Goal: Transaction & Acquisition: Subscribe to service/newsletter

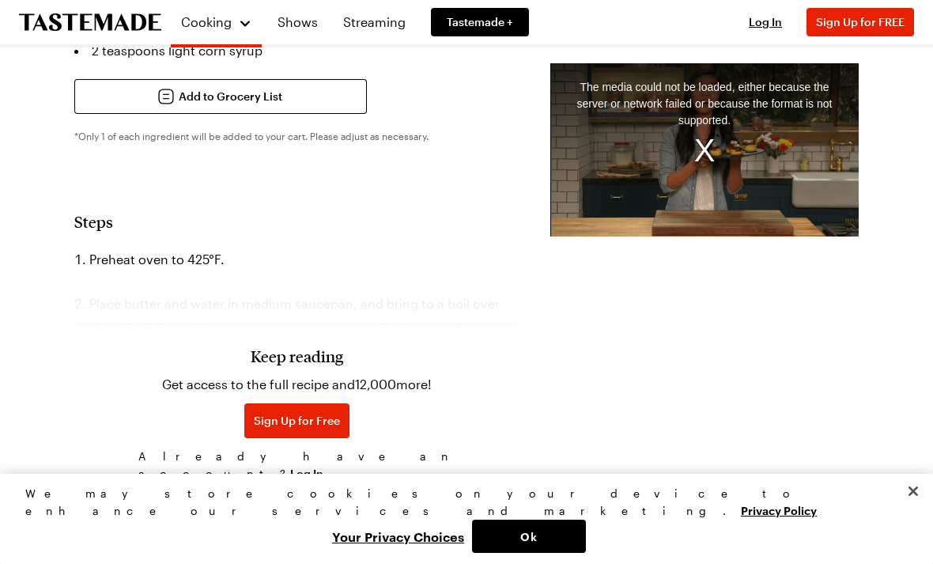
scroll to position [892, 0]
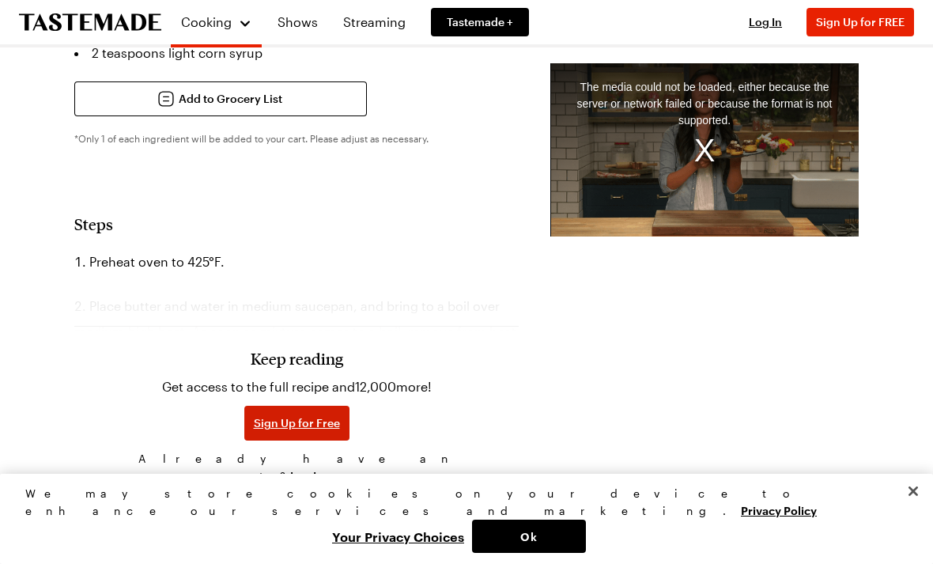
click at [267, 431] on span "Sign Up for Free" at bounding box center [297, 423] width 86 height 16
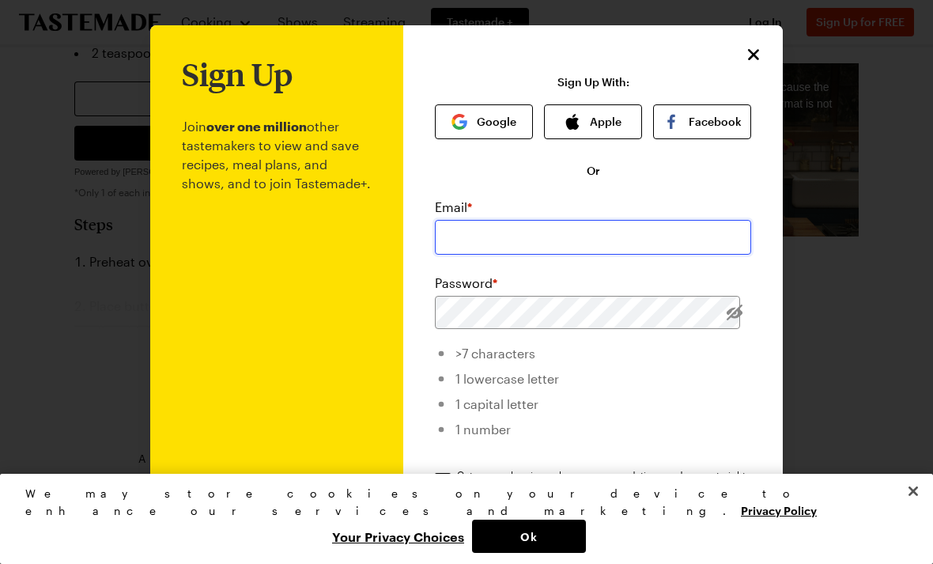
click at [522, 242] on input "email" at bounding box center [593, 237] width 316 height 35
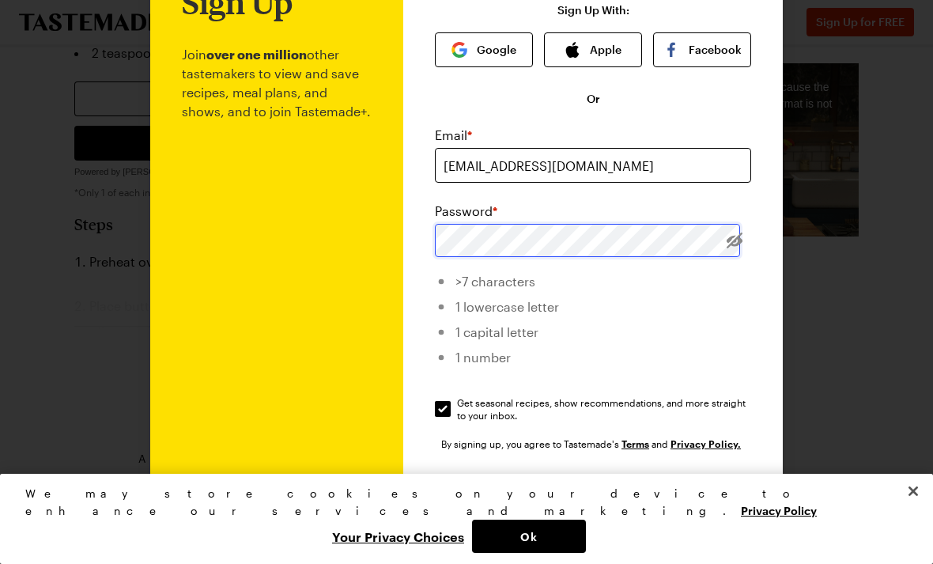
scroll to position [74, 0]
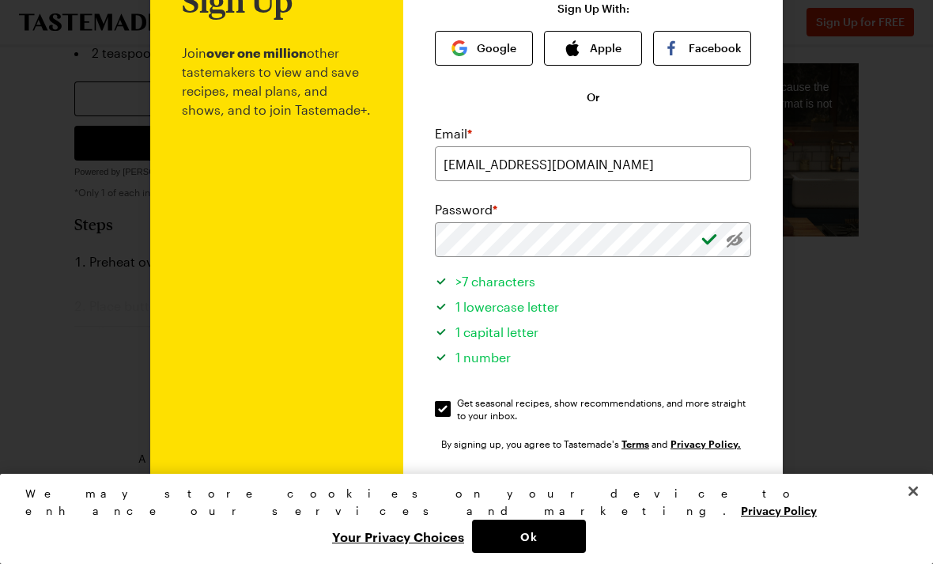
click at [542, 496] on button "Sign Up" at bounding box center [593, 497] width 202 height 35
click at [517, 515] on button "Sign Up" at bounding box center [593, 497] width 202 height 35
click at [910, 508] on button "Close" at bounding box center [912, 490] width 35 height 35
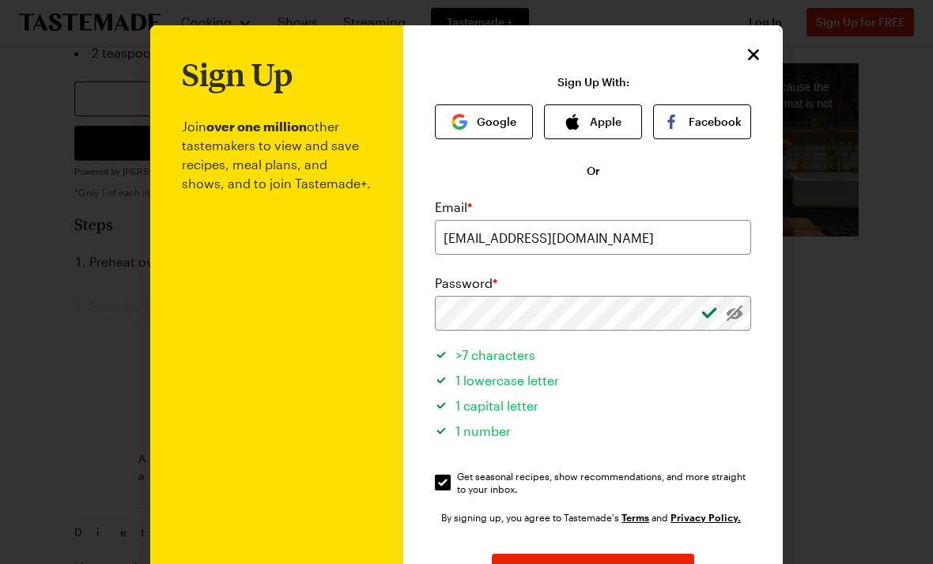
scroll to position [0, 0]
click at [560, 563] on button "Sign Up" at bounding box center [593, 570] width 202 height 35
click at [644, 243] on input "[EMAIL_ADDRESS][DOMAIN_NAME]" at bounding box center [593, 237] width 316 height 35
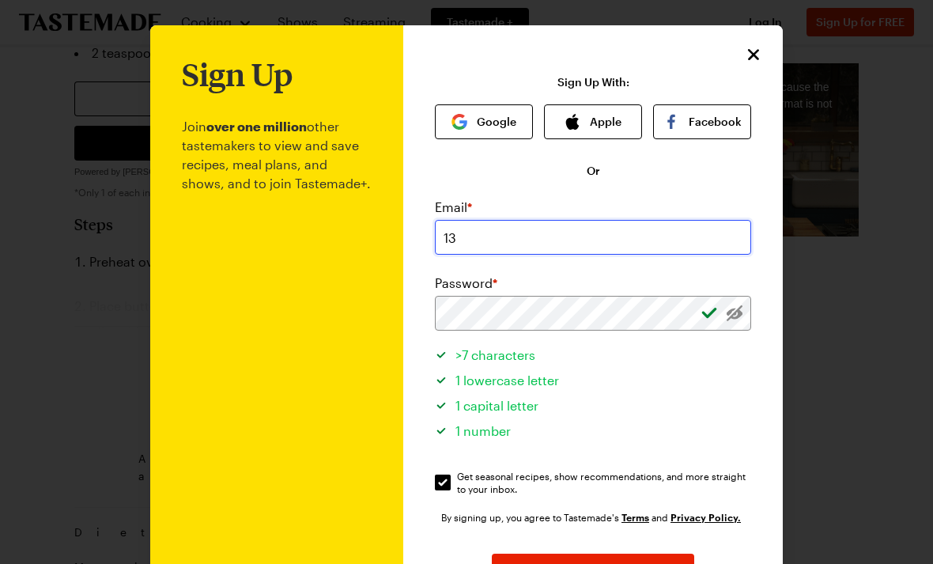
type input "1"
type input "[EMAIL_ADDRESS][DOMAIN_NAME]"
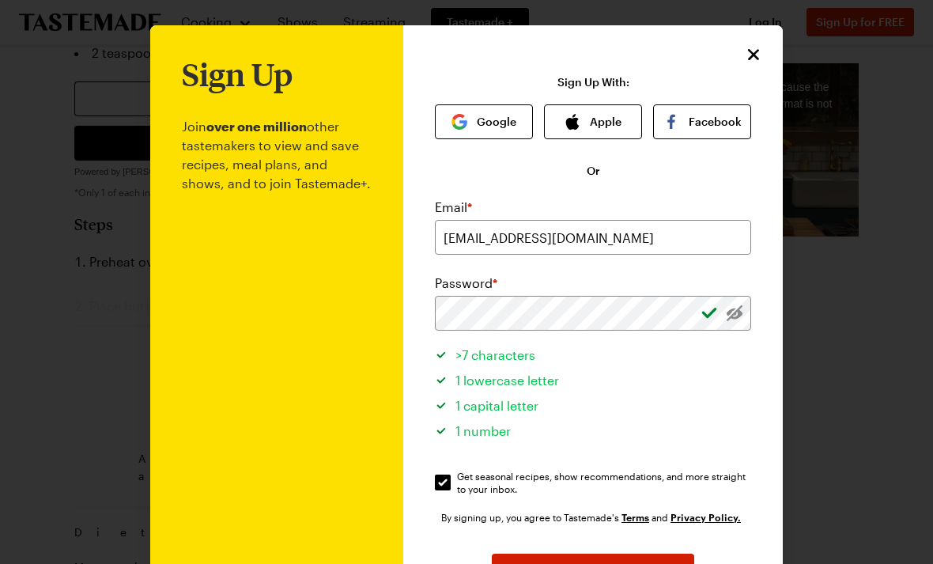
click at [625, 563] on button "Sign Up" at bounding box center [593, 570] width 202 height 35
click at [757, 45] on icon "Close" at bounding box center [753, 54] width 19 height 19
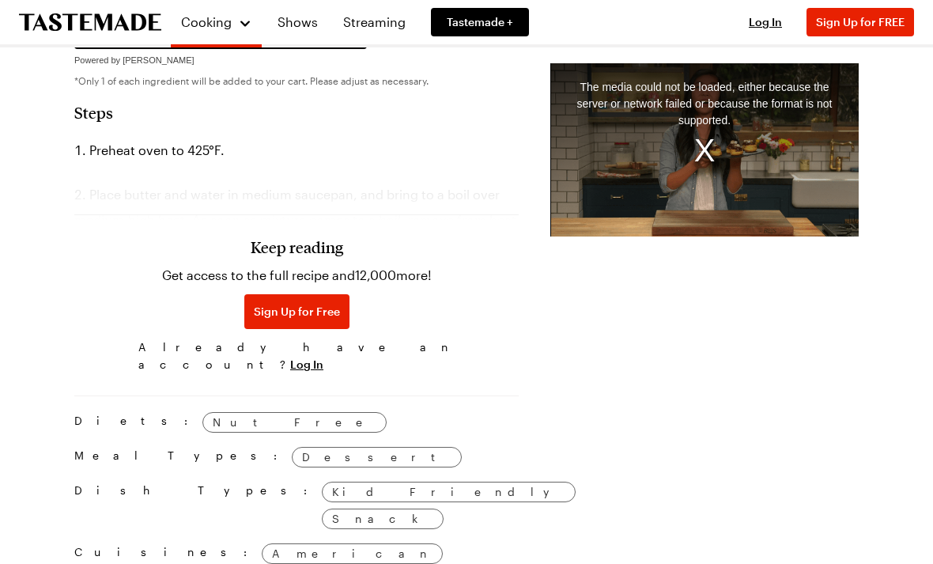
scroll to position [1004, 0]
click at [277, 319] on span "Sign Up for Free" at bounding box center [297, 311] width 86 height 16
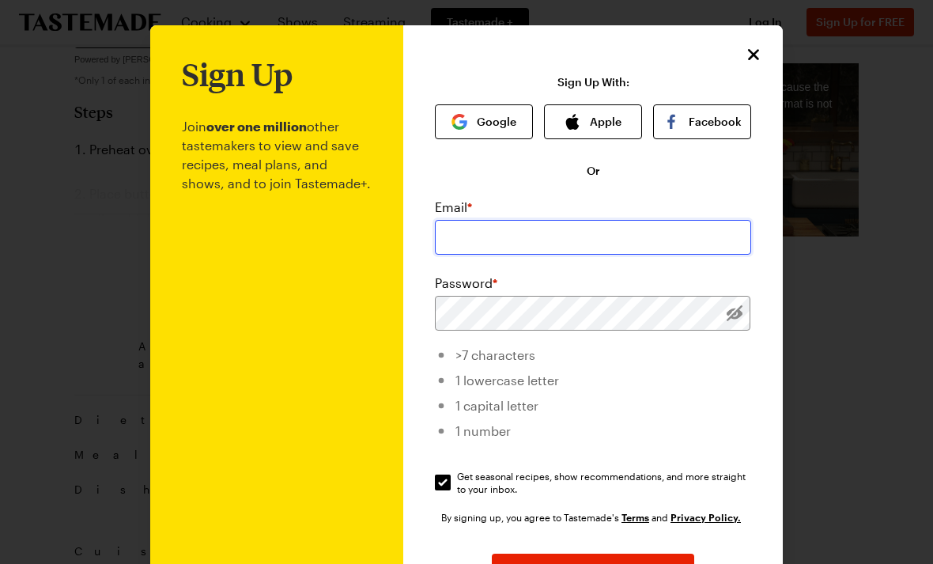
click at [497, 235] on input "email" at bounding box center [593, 237] width 316 height 35
click at [459, 243] on input "email" at bounding box center [593, 237] width 316 height 35
type input "1"
type input "[EMAIL_ADDRESS][DOMAIN_NAME]"
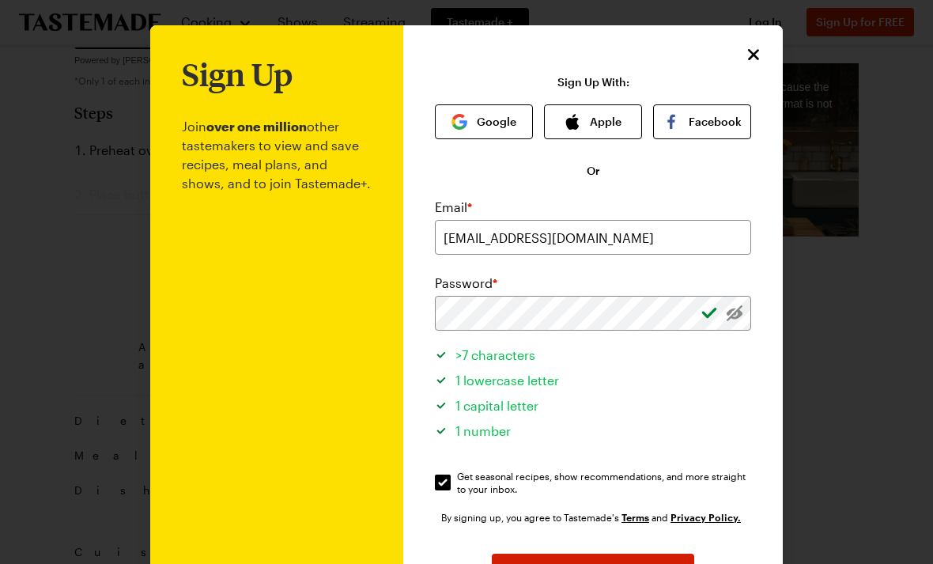
click at [656, 563] on button "Sign Up" at bounding box center [593, 570] width 202 height 35
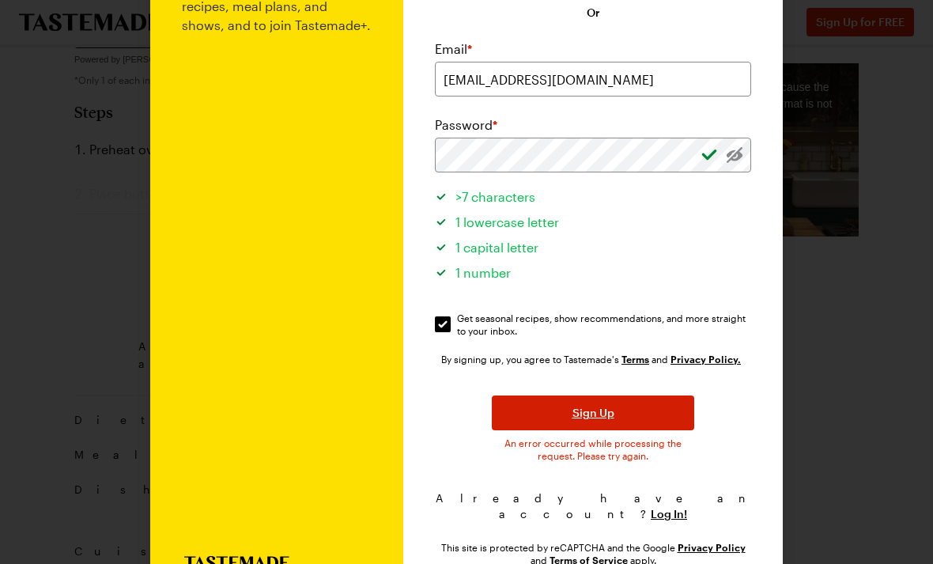
scroll to position [156, 0]
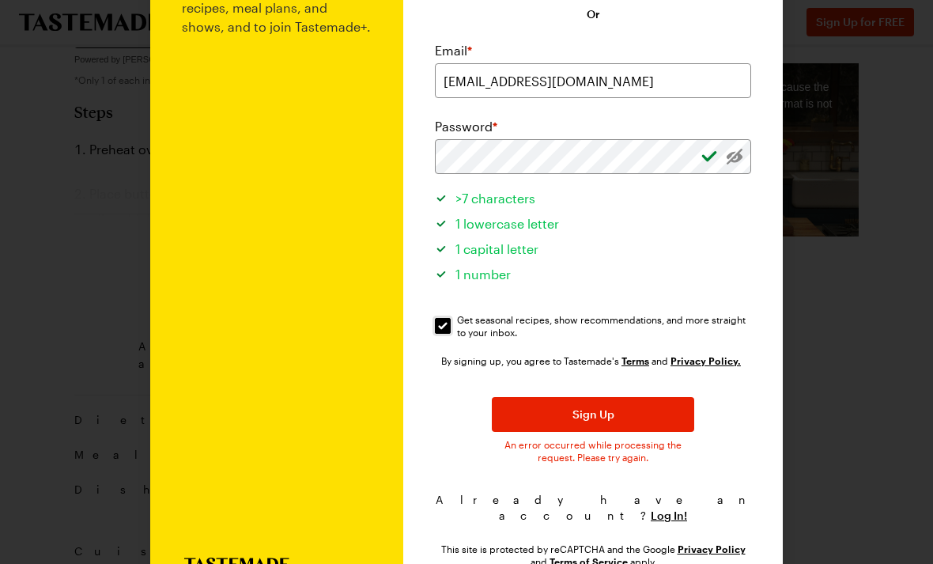
click at [438, 326] on input "Get seasonal recipes, show recommendations, and more straight to your inbox. Ge…" at bounding box center [443, 326] width 16 height 16
checkbox input "false"
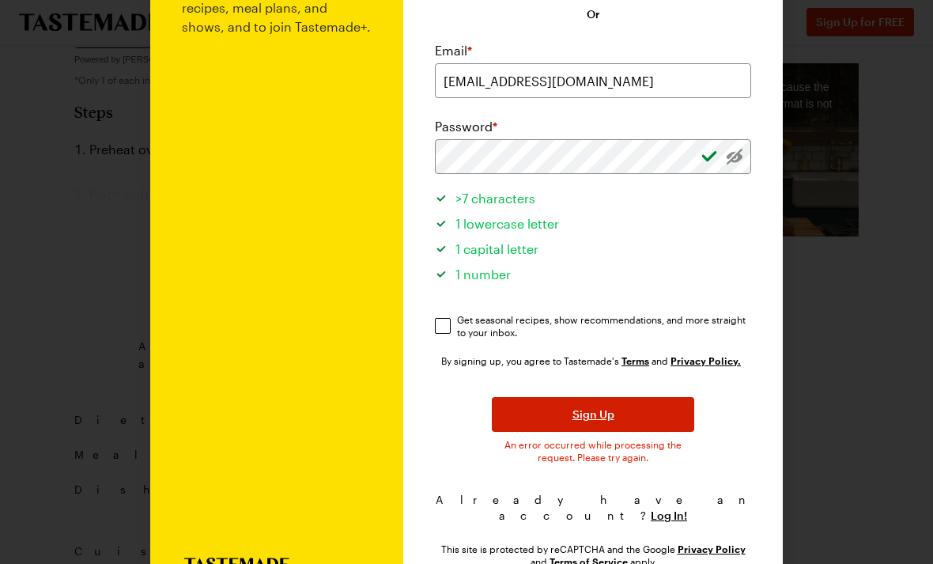
click at [583, 432] on button "Sign Up" at bounding box center [593, 414] width 202 height 35
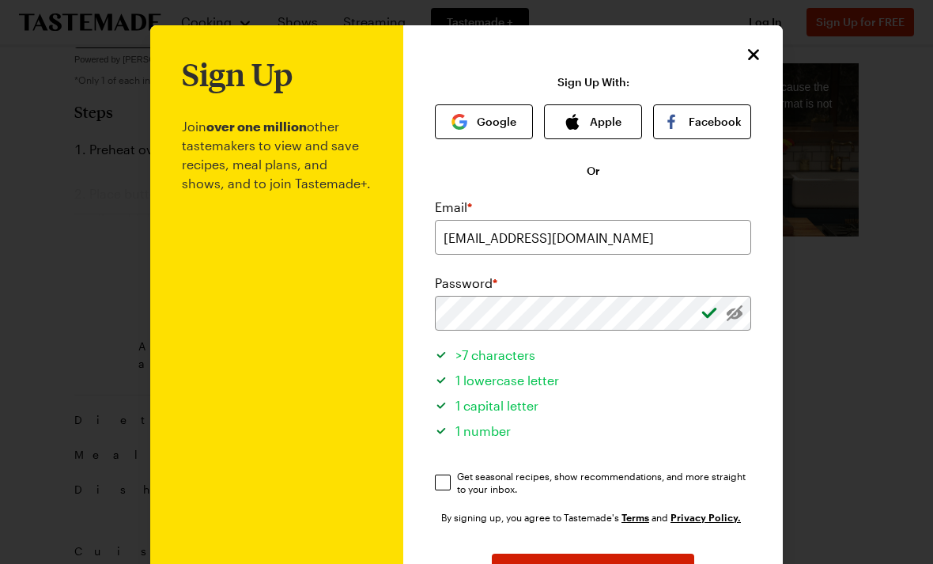
scroll to position [0, 0]
click at [748, 57] on icon "Close" at bounding box center [753, 54] width 19 height 19
